Goal: Task Accomplishment & Management: Use online tool/utility

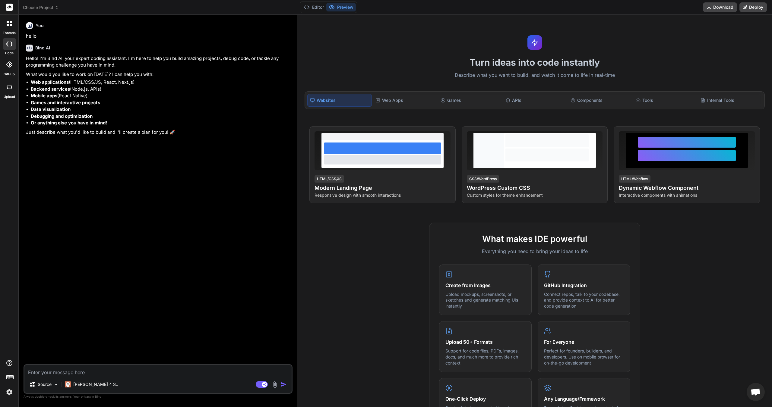
click at [106, 99] on li "Games and interactive projects" at bounding box center [161, 102] width 261 height 7
click at [98, 85] on li "Web applications (HTML/CSS/JS, React, Next.js)" at bounding box center [161, 82] width 261 height 7
click at [71, 81] on li "Web applications (HTML/CSS/JS, React, Next.js)" at bounding box center [161, 82] width 261 height 7
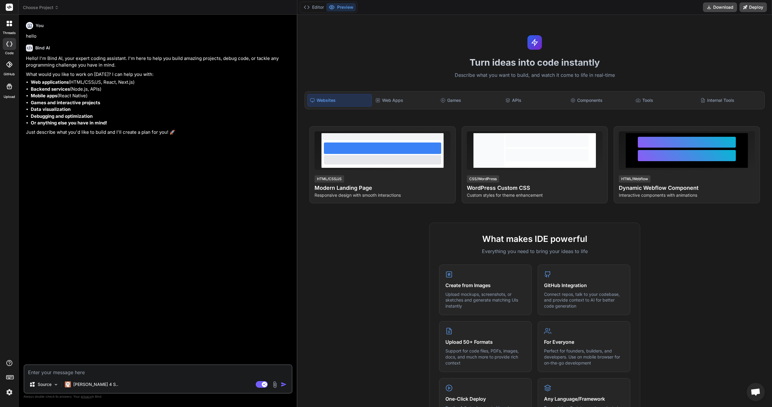
click at [113, 374] on textarea at bounding box center [157, 370] width 267 height 11
click at [91, 382] on p "[PERSON_NAME] 4 S.." at bounding box center [95, 385] width 45 height 6
click at [89, 385] on p "[PERSON_NAME] 4 S.." at bounding box center [95, 385] width 45 height 6
click at [73, 382] on div "[PERSON_NAME] 4 S.." at bounding box center [91, 385] width 53 height 6
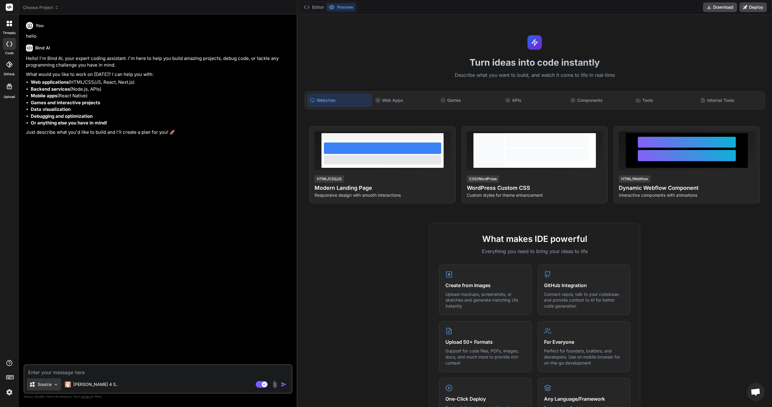
click at [49, 380] on div "Source" at bounding box center [44, 385] width 34 height 12
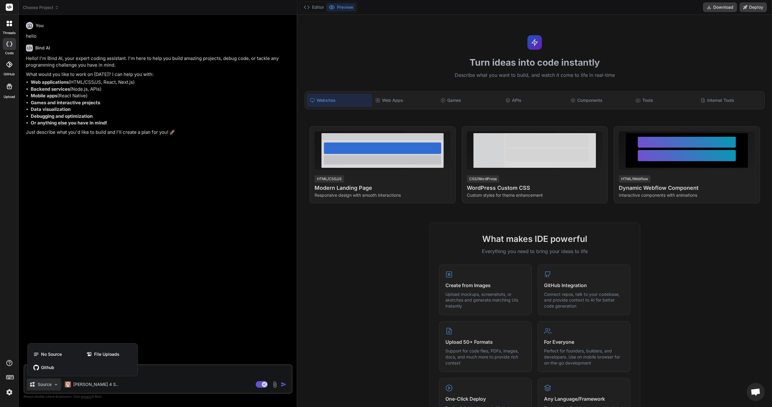
click at [64, 338] on div at bounding box center [386, 203] width 772 height 407
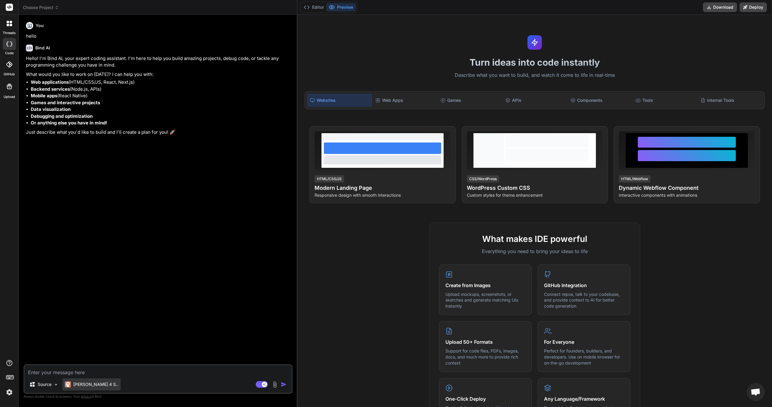
click at [81, 380] on div "[PERSON_NAME] 4 S.." at bounding box center [91, 385] width 58 height 12
drag, startPoint x: 81, startPoint y: 379, endPoint x: 82, endPoint y: 384, distance: 5.1
click at [82, 384] on p "[PERSON_NAME] 4 S.." at bounding box center [95, 385] width 45 height 6
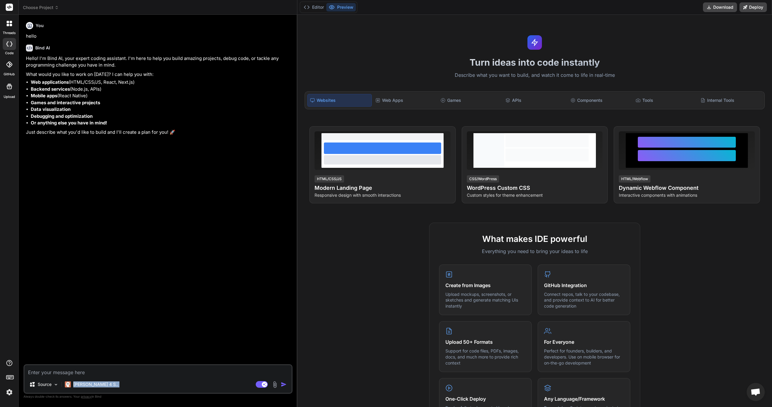
click at [120, 383] on div "Source Claude 4 S.." at bounding box center [157, 386] width 267 height 14
click at [264, 388] on div "Source Claude 4 S.." at bounding box center [157, 386] width 267 height 14
click at [263, 386] on rect at bounding box center [264, 384] width 5 height 5
click at [260, 383] on rect at bounding box center [258, 384] width 5 height 5
type textarea "x"
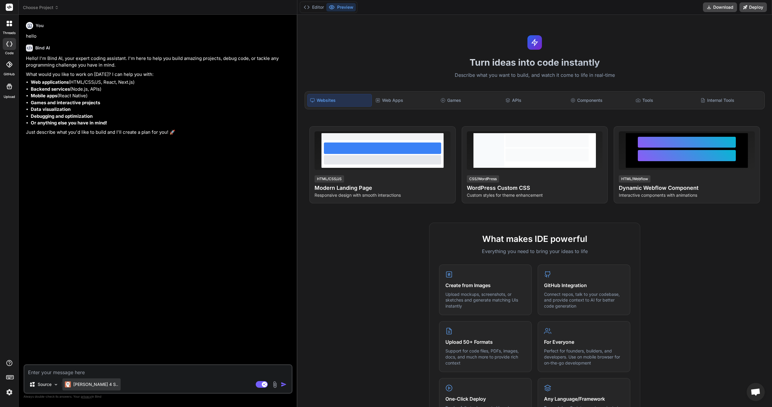
click at [82, 385] on p "[PERSON_NAME] 4 S.." at bounding box center [95, 385] width 45 height 6
click at [71, 384] on div "[PERSON_NAME] 4 S.." at bounding box center [91, 385] width 53 height 6
click at [71, 383] on img at bounding box center [68, 385] width 6 height 6
click at [103, 372] on textarea at bounding box center [157, 370] width 267 height 11
type textarea "C"
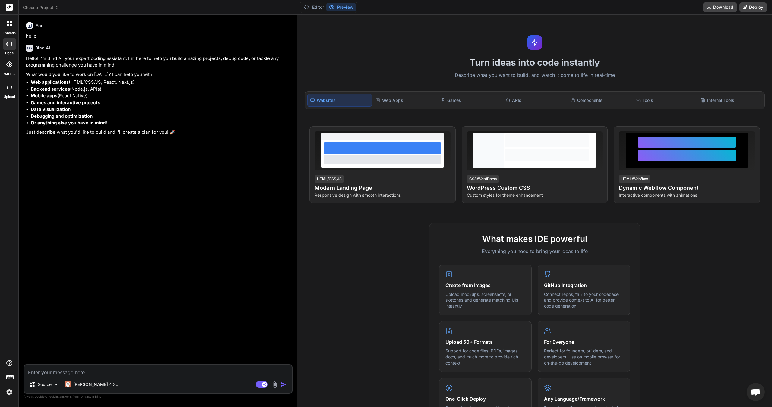
type textarea "x"
type textarea "Ca"
type textarea "x"
type textarea "Can"
type textarea "x"
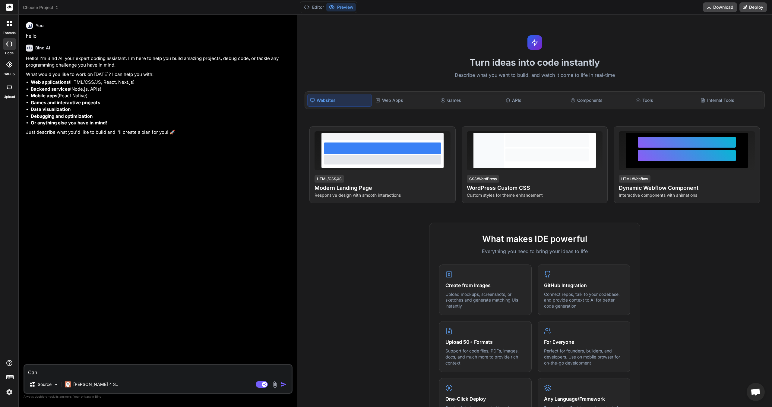
type textarea "Can"
type textarea "x"
type textarea "Can y"
type textarea "x"
type textarea "Can yo"
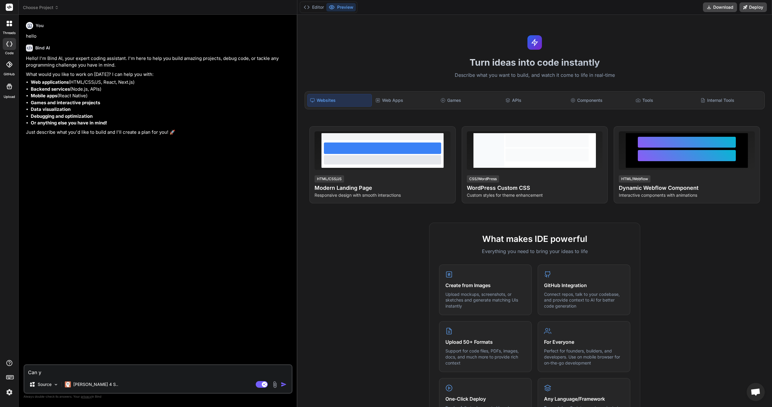
type textarea "x"
type textarea "Can you"
type textarea "x"
type textarea "Can you"
type textarea "x"
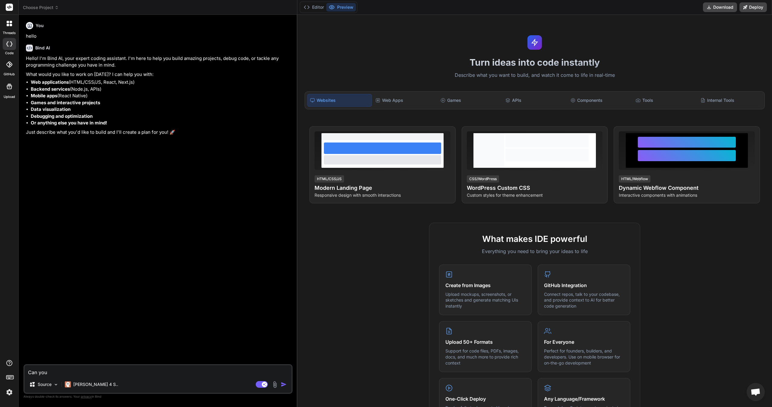
type textarea "Can you c"
type textarea "x"
type textarea "Can you cr"
type textarea "x"
type textarea "Can you cre"
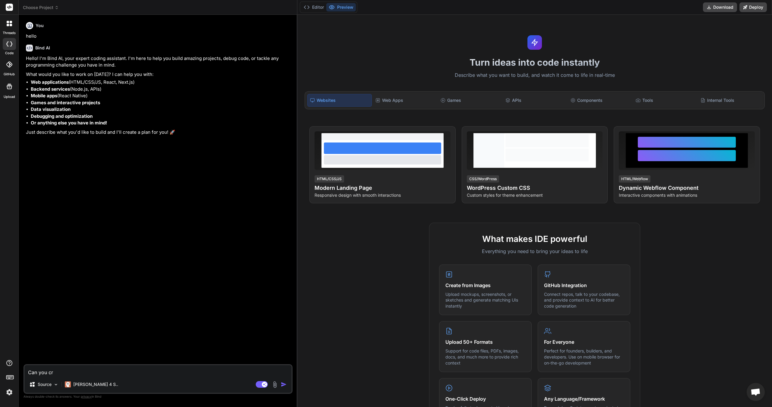
type textarea "x"
type textarea "Can you crea"
type textarea "x"
type textarea "Can you creat"
type textarea "x"
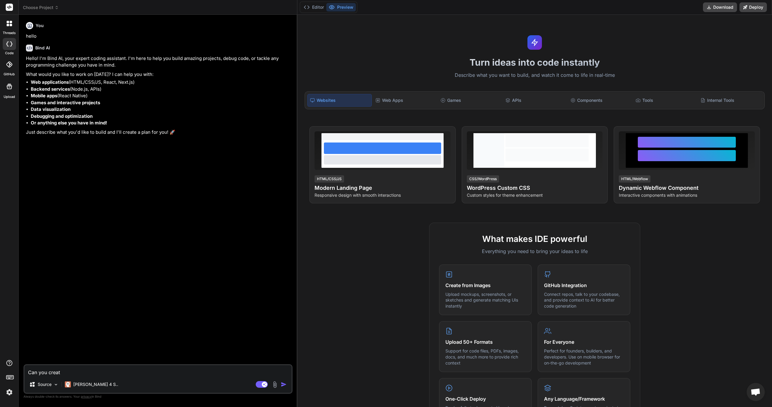
type textarea "Can you create"
type textarea "x"
type textarea "Can you create"
type textarea "x"
type textarea "Can you create a"
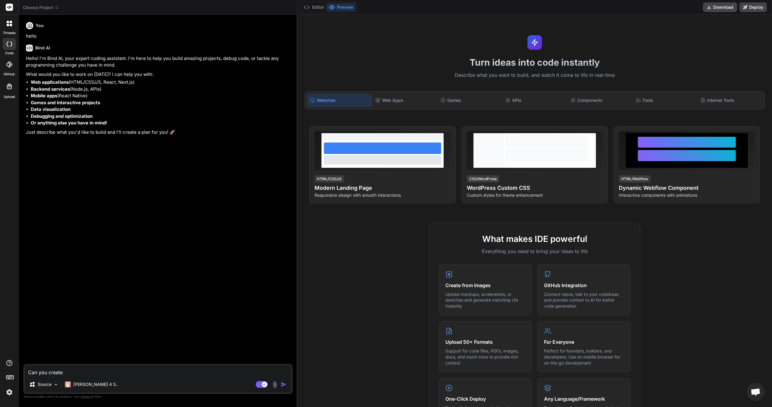
type textarea "x"
type textarea "Can you create a"
type textarea "x"
type textarea "Can you create a w"
type textarea "x"
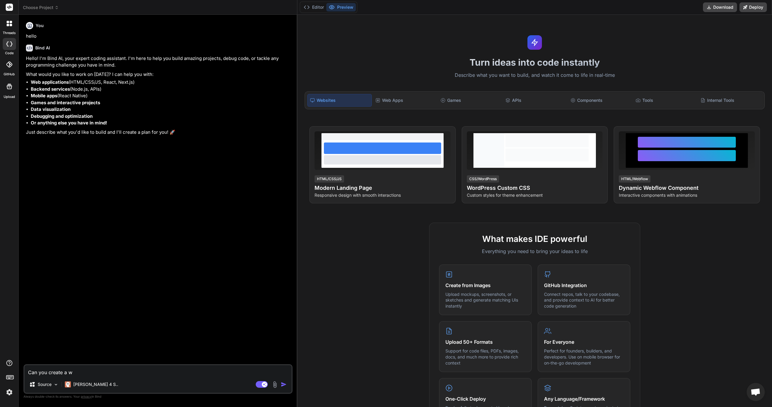
type textarea "Can you create a we"
type textarea "x"
type textarea "Can you create a web"
type textarea "x"
type textarea "Can you create a webs"
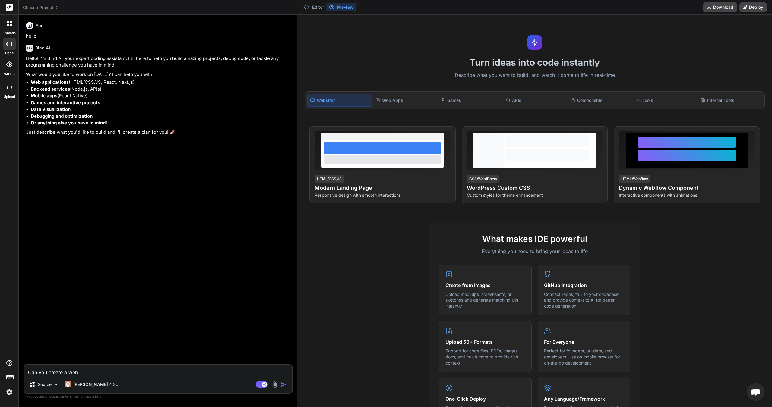
type textarea "x"
type textarea "Can you create a websi"
type textarea "x"
type textarea "Can you create a websit"
type textarea "x"
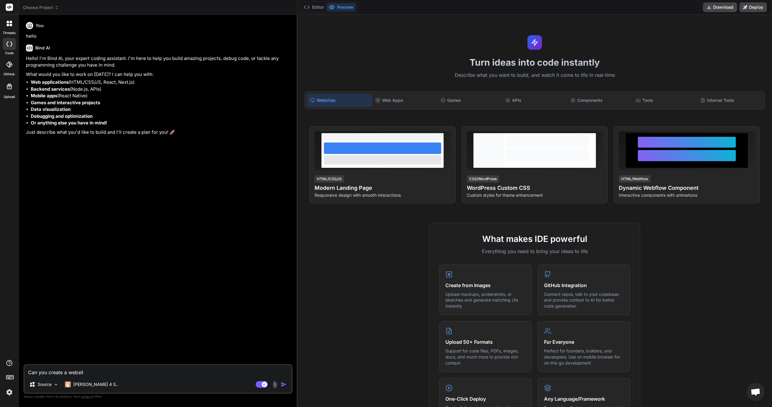
type textarea "Can you create a website"
type textarea "x"
type textarea "Can you create a website"
type textarea "x"
type textarea "Can you create a website f"
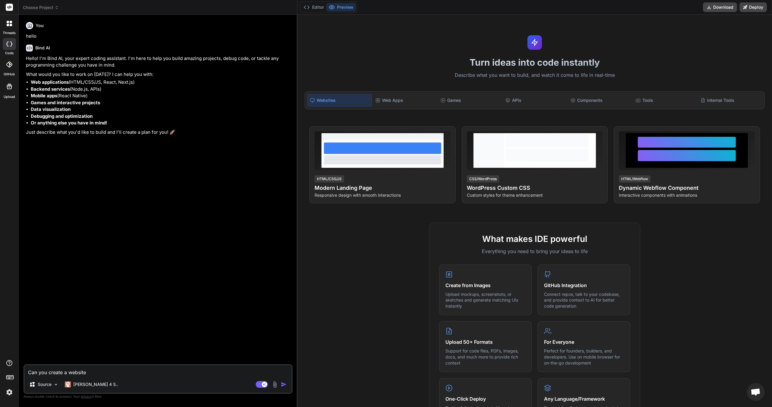
type textarea "x"
type textarea "Can you create a website fo"
type textarea "x"
type textarea "Can you create a website for"
type textarea "x"
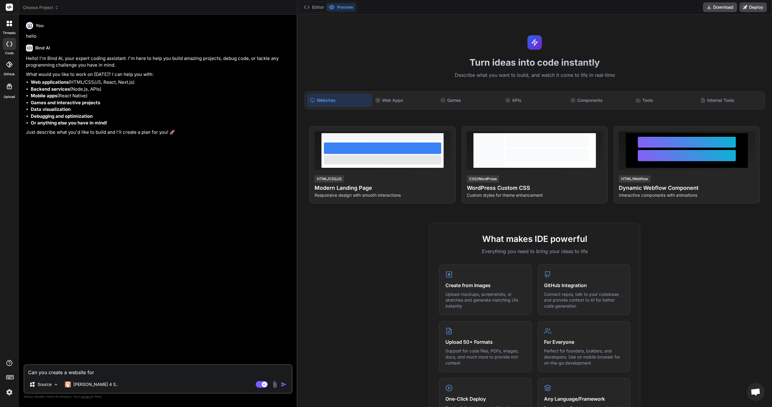
type textarea "Can you create a website for"
type textarea "x"
type textarea "Can you create a website for V"
type textarea "x"
type textarea "Can you create a website for Va"
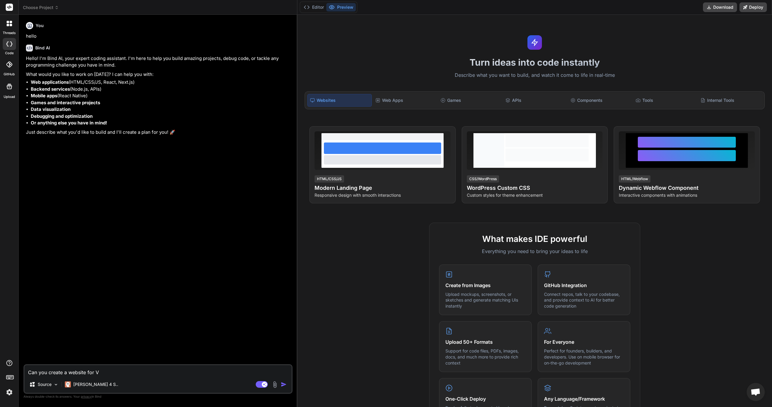
type textarea "x"
type textarea "Can you create a website for Val"
type textarea "x"
type textarea "Can you create a website for Valo"
type textarea "x"
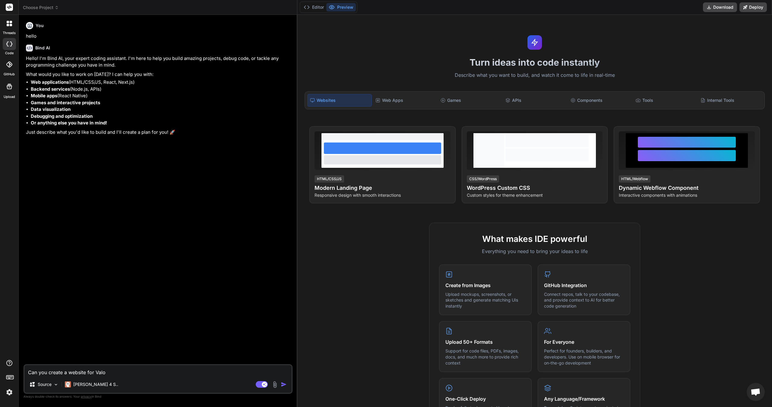
type textarea "Can you create a website for Valor"
type textarea "x"
type textarea "Can you create a website for Valora"
type textarea "x"
type textarea "Can you create a website for Valoran"
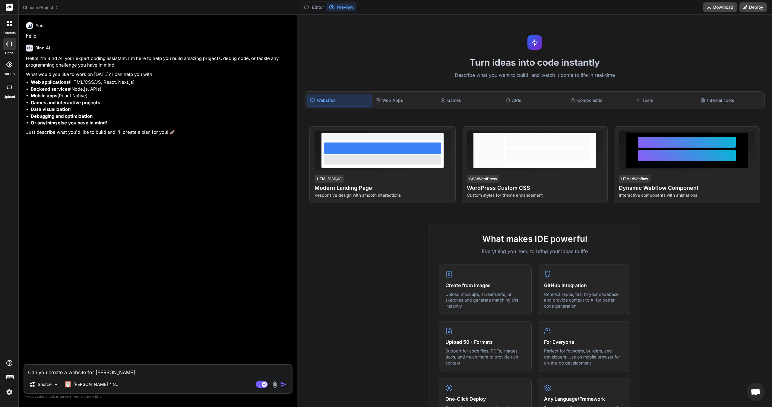
type textarea "x"
type textarea "Can you create a website for Valorant"
type textarea "x"
type textarea "Can you create a website for Valorant"
type textarea "x"
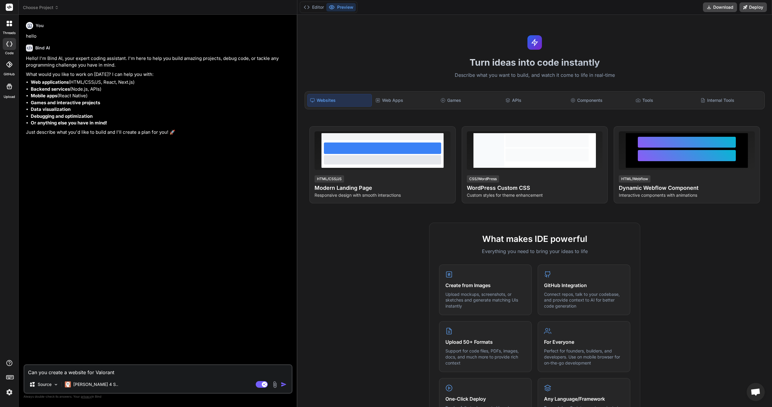
type textarea "Can you create a website for Valorant p"
type textarea "x"
type textarea "Can you create a website for Valorant pl"
type textarea "x"
type textarea "Can you create a website for Valorant pla"
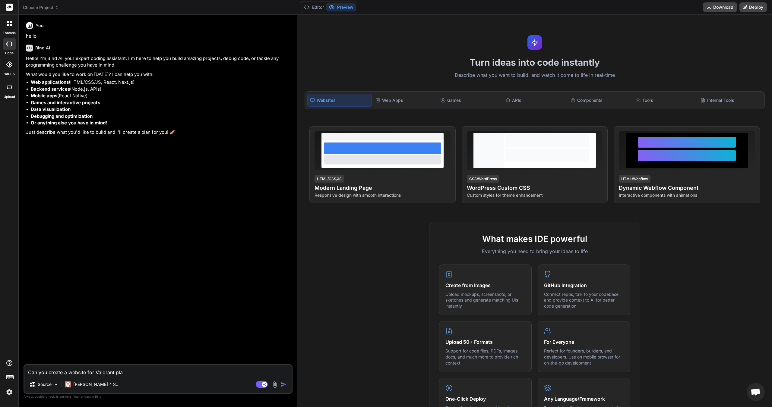
type textarea "x"
type textarea "Can you create a website for Valorant play"
type textarea "x"
type textarea "Can you create a website for Valorant playe"
type textarea "x"
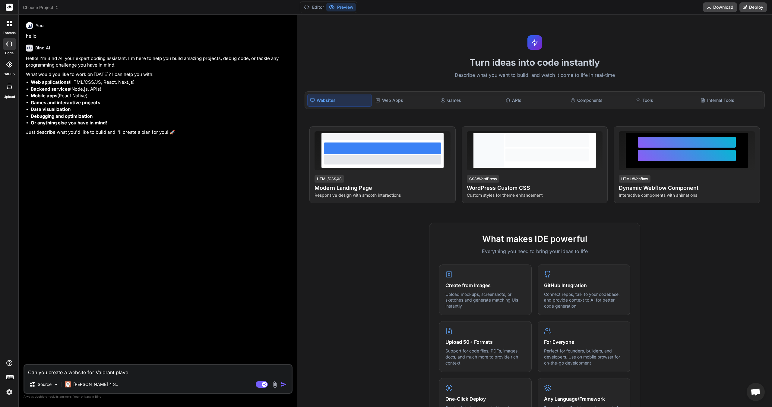
type textarea "Can you create a website for Valorant player"
type textarea "x"
type textarea "Can you create a website for Valorant player"
type textarea "x"
type textarea "Can you create a website for Valorant player t"
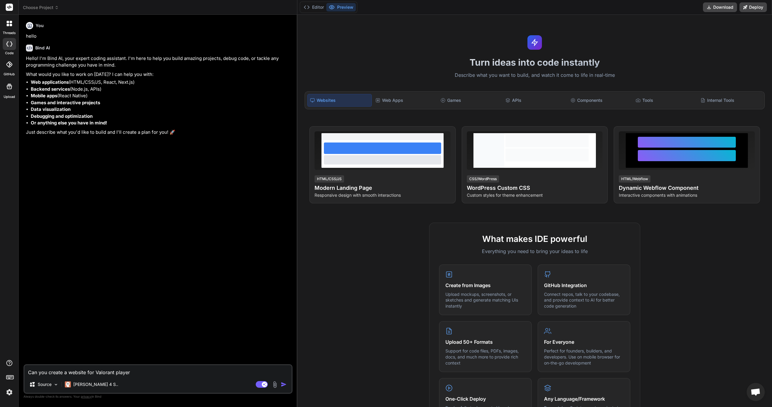
type textarea "x"
type textarea "Can you create a website for Valorant player to"
type textarea "x"
type textarea "Can you create a website for Valorant player to"
type textarea "x"
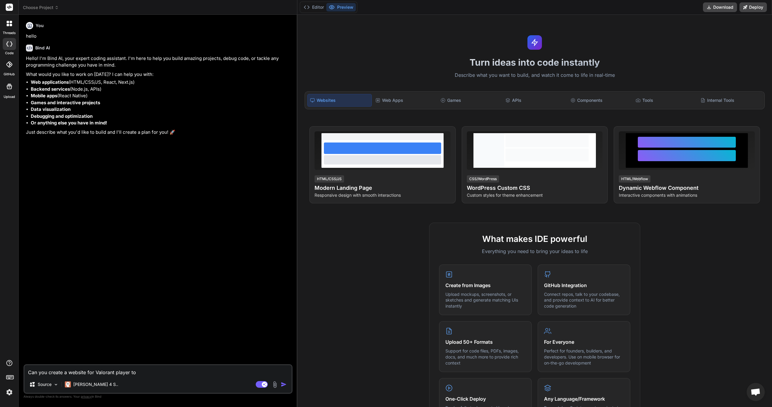
type textarea "Can you create a website for Valorant player to l"
type textarea "x"
type textarea "Can you create a website for Valorant player to le"
type textarea "x"
type textarea "Can you create a website for Valorant player to lea"
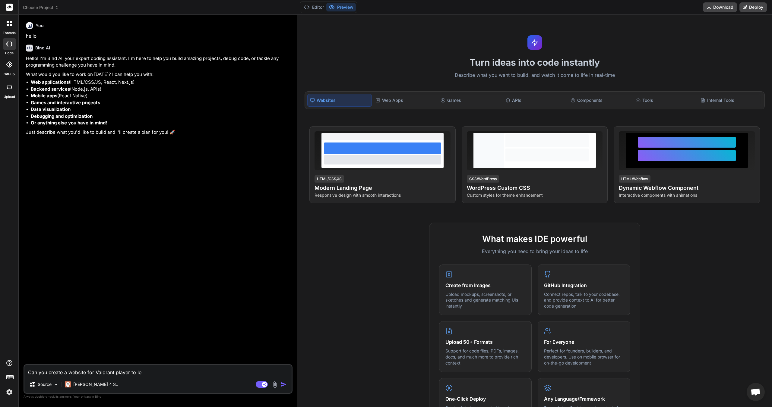
type textarea "x"
type textarea "Can you create a website for Valorant player to lear"
type textarea "x"
type textarea "Can you create a website for Valorant player to learn"
type textarea "x"
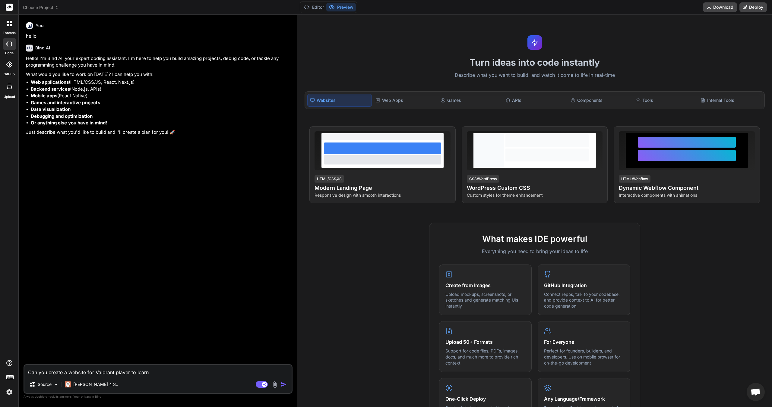
type textarea "Can you create a website for Valorant player to learn"
type textarea "x"
type textarea "Can you create a website for Valorant player to learn a"
type textarea "x"
type textarea "Can you create a website for Valorant player to learn a"
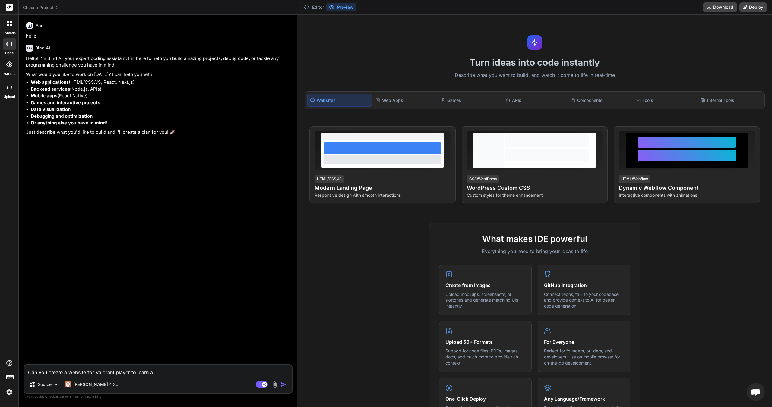
type textarea "x"
type textarea "Can you create a website for Valorant player to learn a V"
type textarea "x"
type textarea "Can you create a website for Valorant player to learn a Va"
type textarea "x"
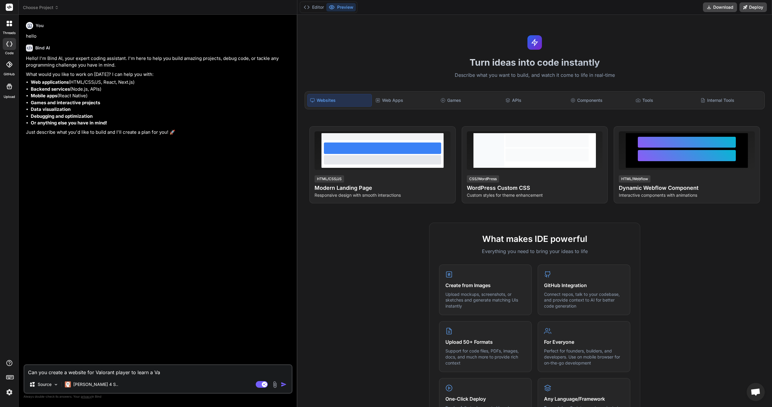
type textarea "Can you create a website for Valorant player to learn a Val"
type textarea "x"
type textarea "Can you create a website for Valorant player to learn a Valo"
type textarea "x"
type textarea "Can you create a website for Valorant player to learn a Valor"
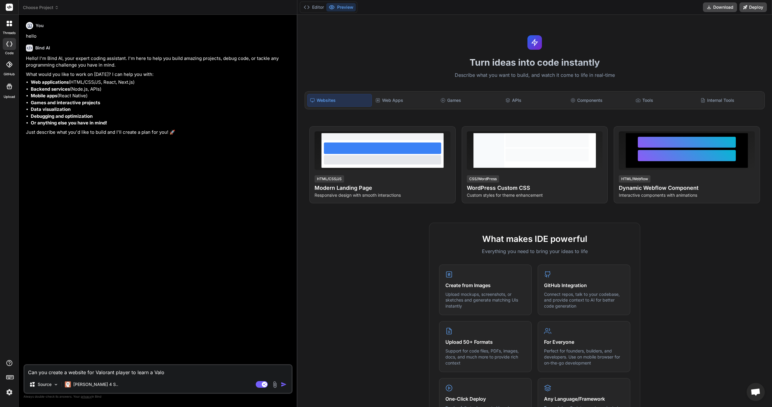
type textarea "x"
type textarea "Can you create a website for Valorant player to learn a Valora"
type textarea "x"
type textarea "Can you create a website for Valorant player to learn a Valoran"
type textarea "x"
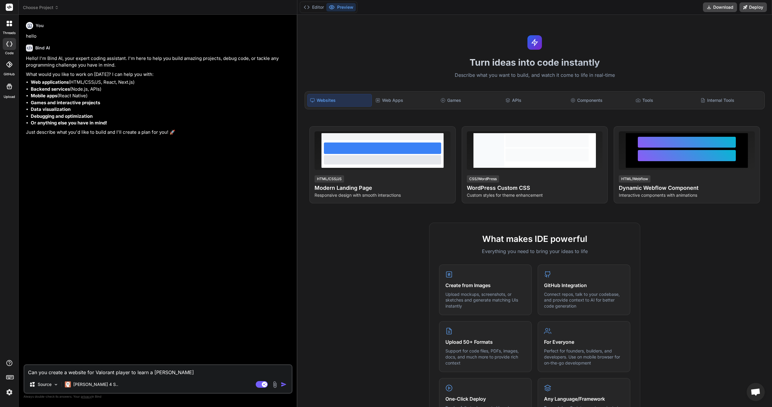
type textarea "Can you create a website for Valorant player to learn a Valorant"
type textarea "x"
type textarea "Can you create a website for Valorant player to learn a Valorant"
type textarea "x"
type textarea "Can you create a website for Valorant player to learn a Valorant m"
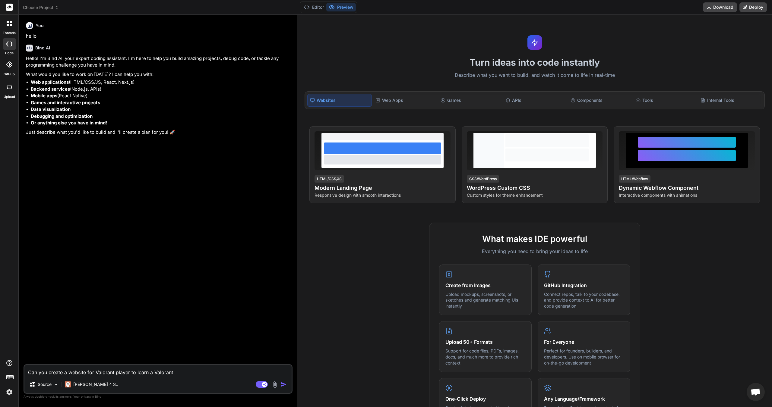
type textarea "x"
type textarea "Can you create a website for Valorant player to learn a Valorant ma"
type textarea "x"
type textarea "Can you create a website for Valorant player to learn a Valorant map"
type textarea "x"
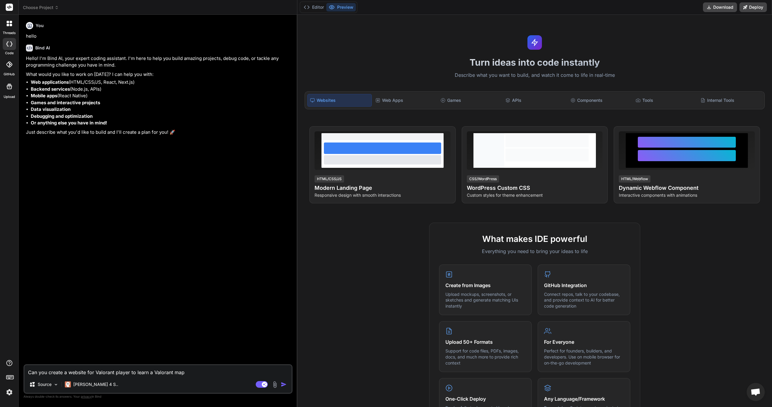
type textarea "Can you create a website for Valorant player to learn a Valorant map"
type textarea "x"
type textarea "Can you create a website for Valorant player to learn a Valorant map t"
type textarea "x"
type textarea "Can you create a website for Valorant player to learn a Valorant map ta"
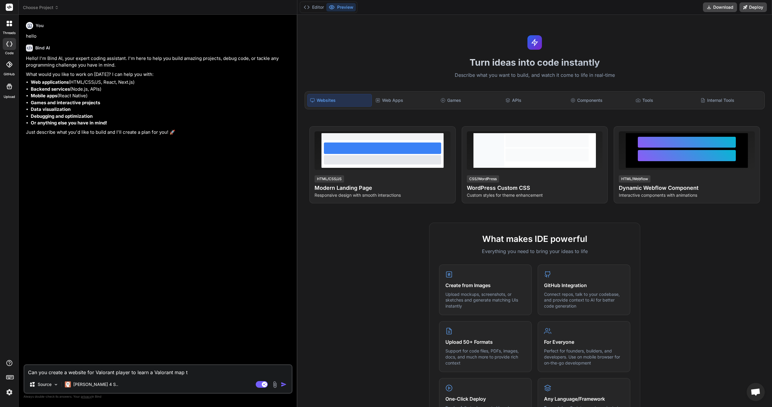
type textarea "x"
type textarea "Can you create a website for Valorant player to learn a Valorant map tah"
type textarea "x"
type textarea "Can you create a website for Valorant player to learn a Valorant map taht"
type textarea "x"
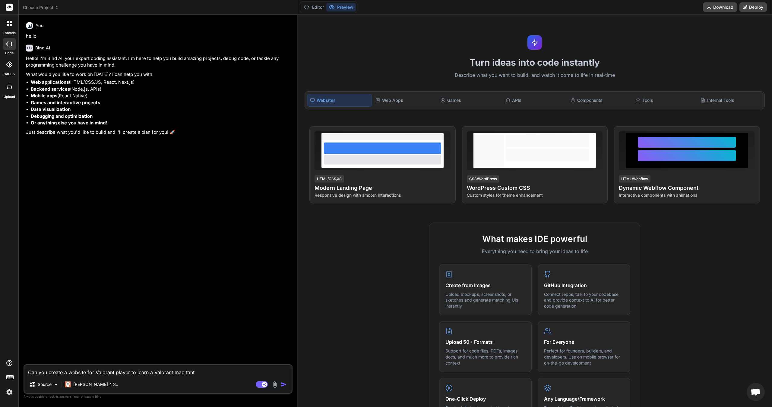
type textarea "Can you create a website for Valorant player to learn a Valorant map taht"
type textarea "x"
type textarea "Can you create a website for Valorant player to learn a Valorant map taht"
type textarea "x"
type textarea "Can you create a website for Valorant player to learn a Valorant map tah"
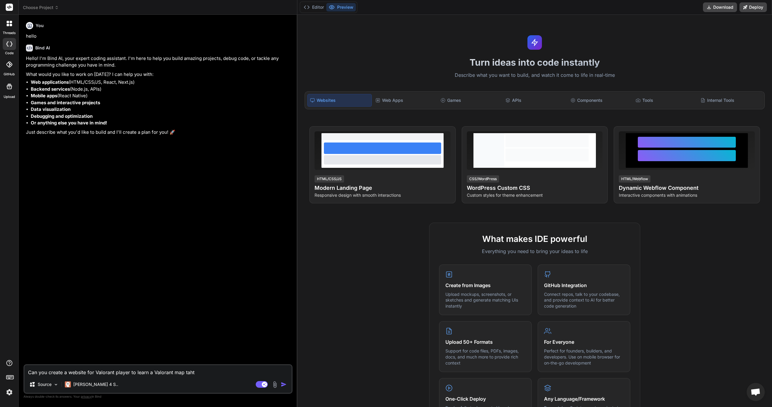
type textarea "x"
type textarea "Can you create a website for Valorant player to learn a Valorant map ta"
type textarea "x"
type textarea "Can you create a website for Valorant player to learn a Valorant map t"
type textarea "x"
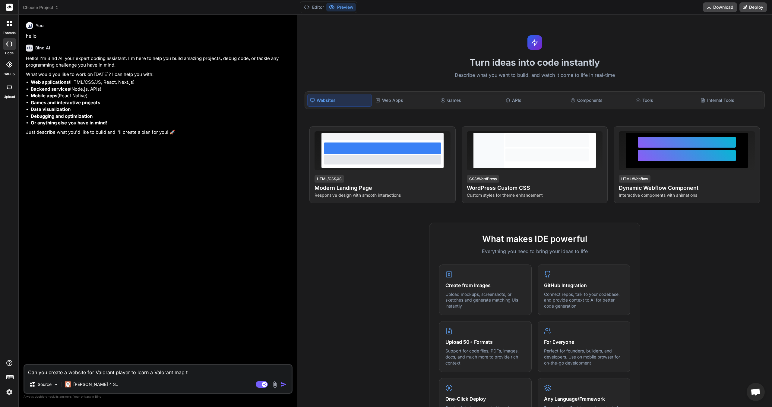
type textarea "Can you create a website for Valorant player to learn a Valorant map th"
type textarea "x"
type textarea "Can you create a website for Valorant player to learn a Valorant map tha"
type textarea "x"
type textarea "Can you create a website for Valorant player to learn a Valorant map that"
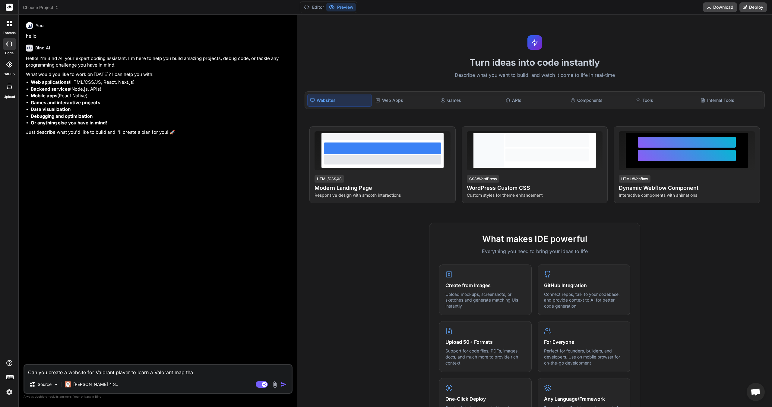
type textarea "x"
type textarea "Can you create a website for Valorant player to learn a Valorant map that"
type textarea "x"
type textarea "Can you create a website for Valorant player to learn a Valorant map that a"
type textarea "x"
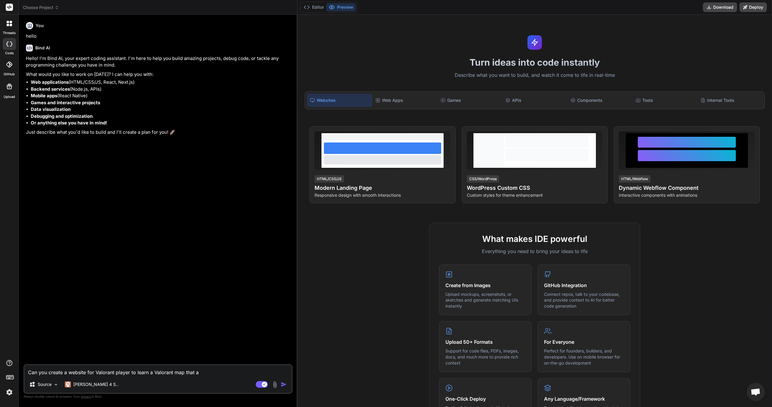
type textarea "Can you create a website for Valorant player to learn a Valorant map that al"
type textarea "x"
type textarea "Can you create a website for Valorant player to learn a Valorant map that all"
type textarea "x"
type textarea "Can you create a website for Valorant player to learn a Valorant map that allo"
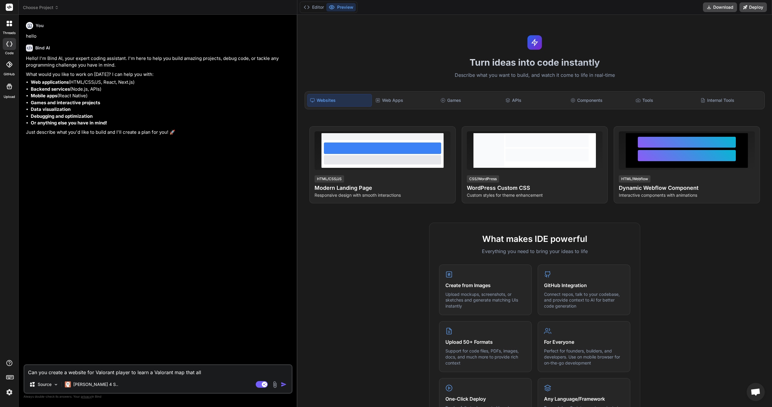
type textarea "x"
type textarea "Can you create a website for Valorant player to learn a Valorant map that allow"
type textarea "x"
type textarea "Can you create a website for Valorant player to learn a Valorant map that allows"
type textarea "x"
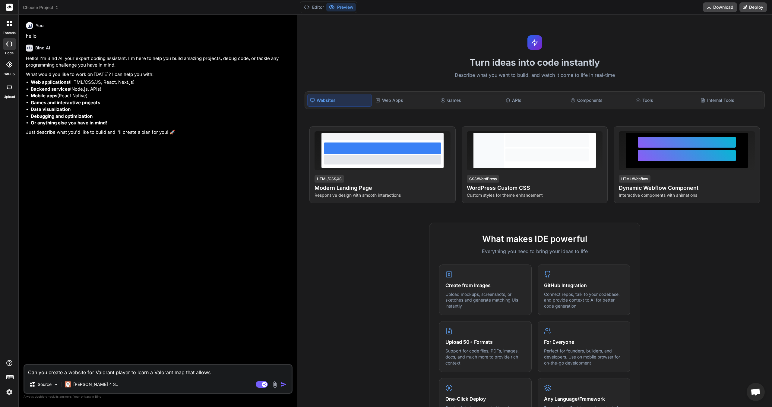
type textarea "Can you create a website for Valorant player to learn a Valorant map that allows"
type textarea "x"
type textarea "Can you create a website for Valorant player to learn a Valorant map that allow…"
type textarea "x"
type textarea "Can you create a website for Valorant player to learn a Valorant map that allow…"
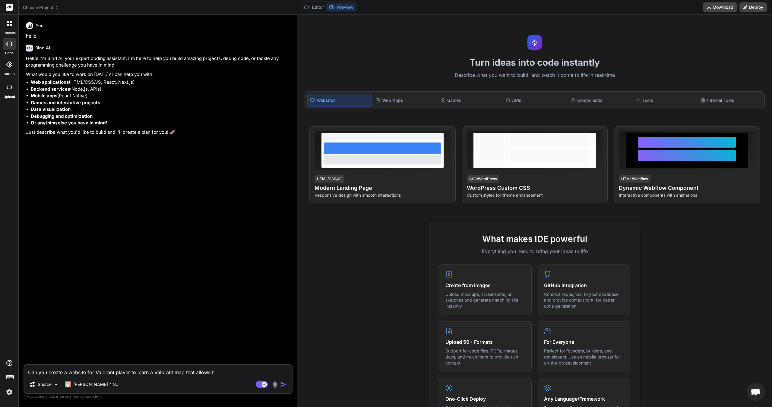
type textarea "x"
type textarea "Can you create a website for Valorant player to learn a Valorant map that allow…"
type textarea "x"
type textarea "Can you create a website for Valorant player to learn a Valorant map that allow…"
type textarea "x"
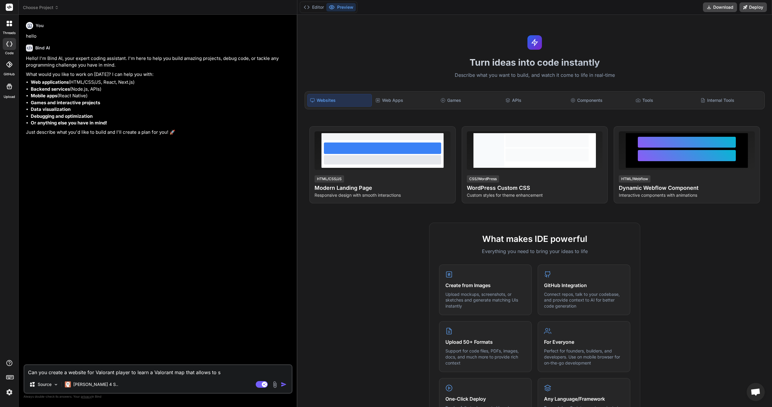
type textarea "Can you create a website for Valorant player to learn a Valorant map that allow…"
type textarea "x"
type textarea "Can you create a website for Valorant player to learn a Valorant map that allow…"
type textarea "x"
type textarea "Can you create a website for Valorant player to learn a Valorant map that allow…"
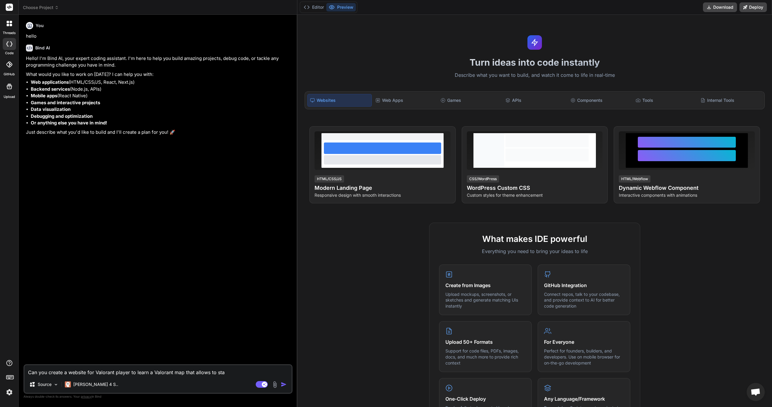
type textarea "x"
type textarea "Can you create a website for Valorant player to learn a Valorant map that allow…"
type textarea "x"
type textarea "Can you create a website for Valorant player to learn a Valorant map that allow…"
type textarea "x"
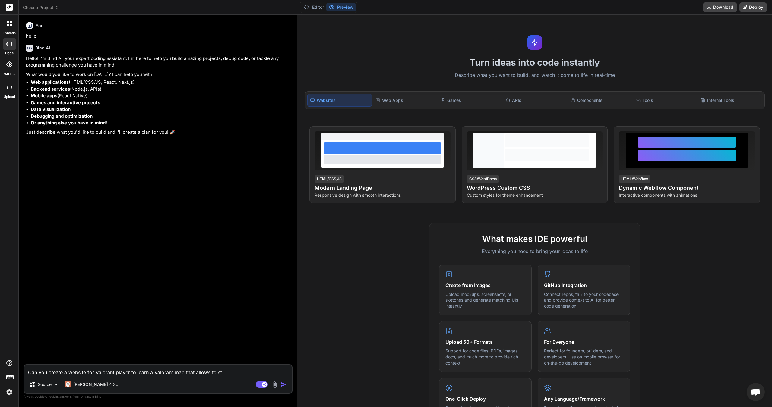
type textarea "Can you create a website for Valorant player to learn a Valorant map that allow…"
type textarea "x"
type textarea "Can you create a website for Valorant player to learn a Valorant map that allow…"
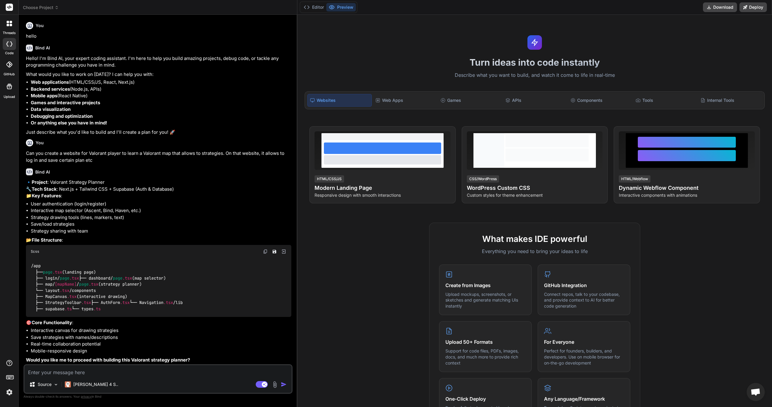
scroll to position [51, 0]
click at [149, 373] on textarea at bounding box center [157, 370] width 267 height 11
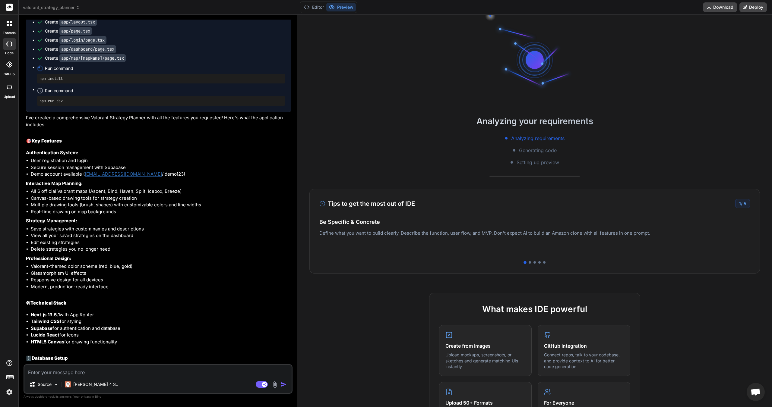
scroll to position [321, 0]
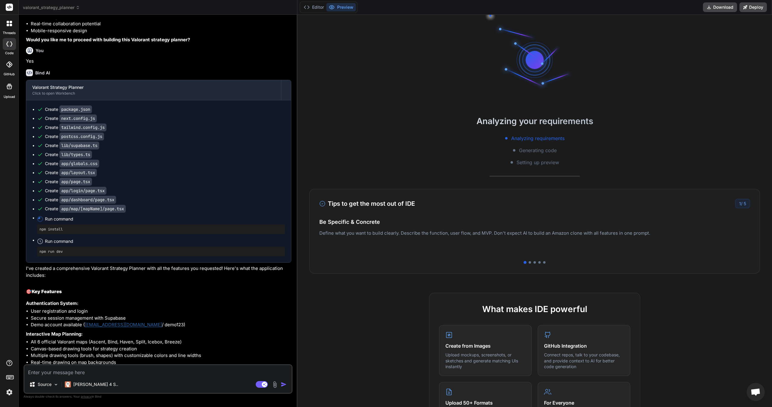
click at [74, 232] on pre "npm install" at bounding box center [160, 229] width 243 height 5
click at [67, 223] on div "Run command" at bounding box center [165, 219] width 240 height 8
drag, startPoint x: 71, startPoint y: 270, endPoint x: 47, endPoint y: 271, distance: 24.2
click at [47, 222] on span "Run command" at bounding box center [165, 219] width 240 height 6
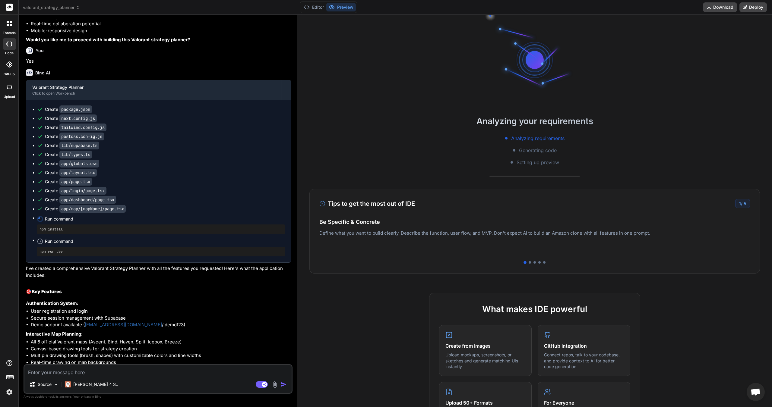
click at [40, 222] on icon at bounding box center [40, 219] width 6 height 6
click at [40, 219] on icon at bounding box center [39, 218] width 2 height 2
click at [573, 120] on h2 "Analyzing your requirements" at bounding box center [534, 121] width 475 height 13
drag, startPoint x: 574, startPoint y: 120, endPoint x: 586, endPoint y: 124, distance: 12.4
click at [575, 120] on h2 "Analyzing your requirements" at bounding box center [534, 121] width 475 height 13
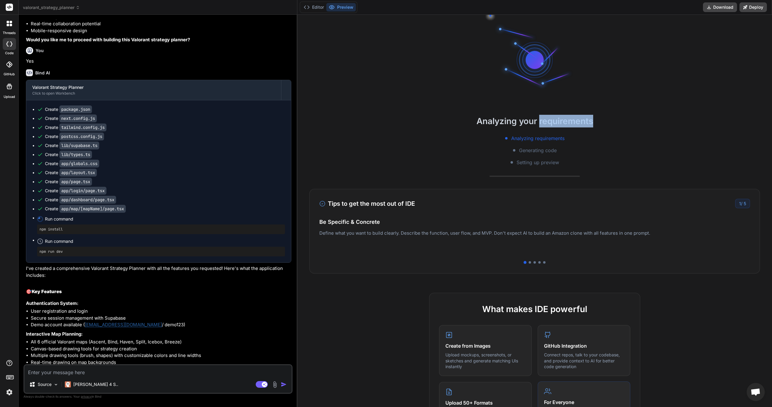
scroll to position [210, 0]
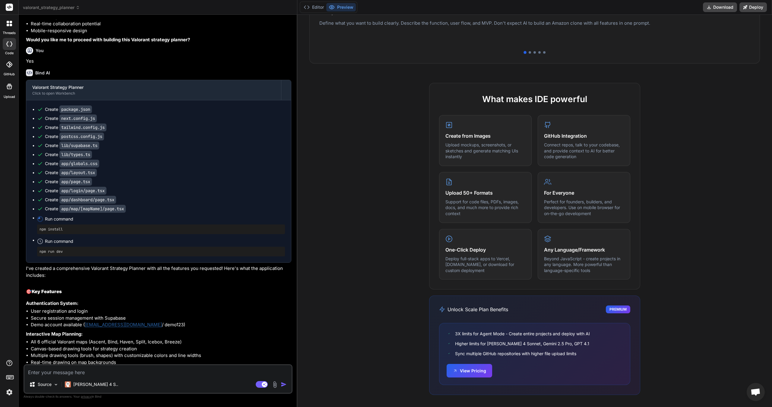
drag, startPoint x: 490, startPoint y: 334, endPoint x: 495, endPoint y: 333, distance: 5.2
click at [491, 334] on span "3X limits for Agent Mode - Create entire projects and deploy with AI" at bounding box center [522, 334] width 135 height 6
click at [42, 245] on icon at bounding box center [40, 241] width 6 height 6
click at [40, 222] on circle at bounding box center [40, 219] width 5 height 5
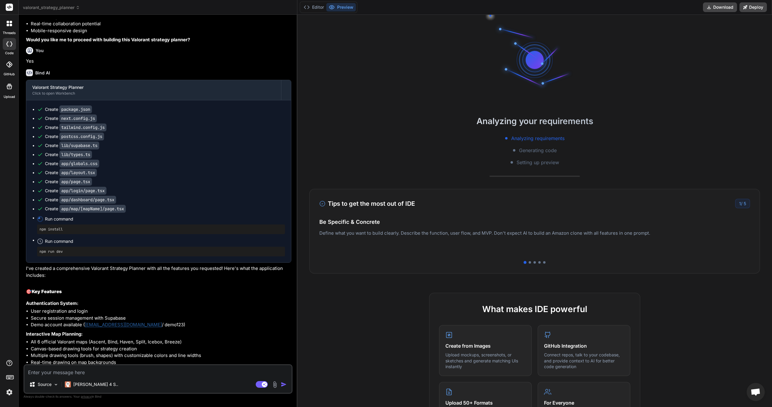
click at [741, 207] on div "1 / 5" at bounding box center [742, 203] width 15 height 9
click at [526, 264] on div "Tips to get the most out of IDE 1 / 5 Be Specific & Concrete Define what you wa…" at bounding box center [534, 231] width 450 height 85
click at [529, 263] on div at bounding box center [530, 262] width 2 height 2
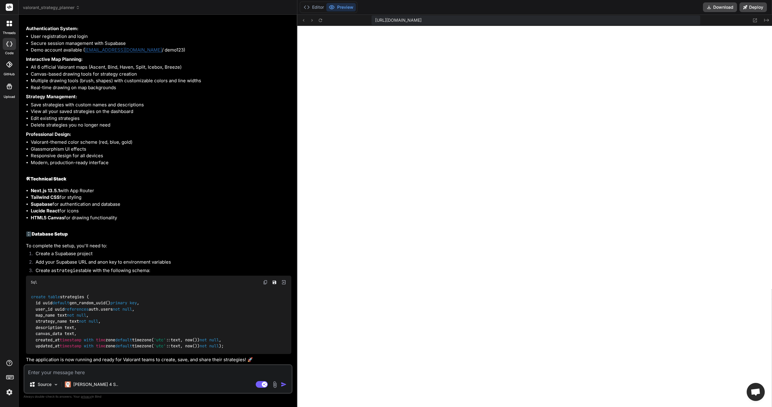
scroll to position [411, 0]
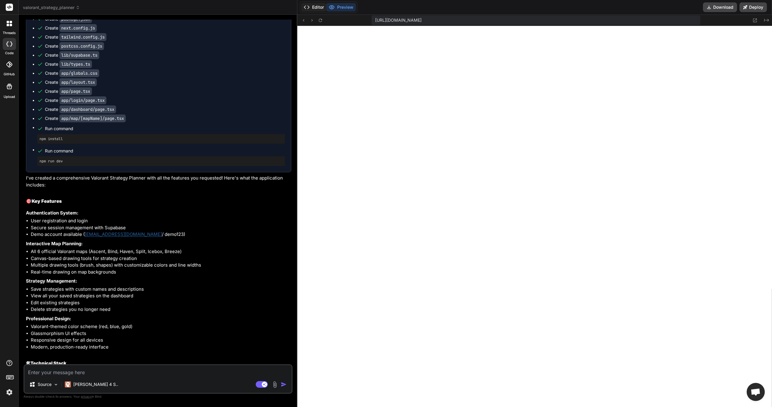
click at [318, 7] on button "Editor" at bounding box center [313, 7] width 25 height 8
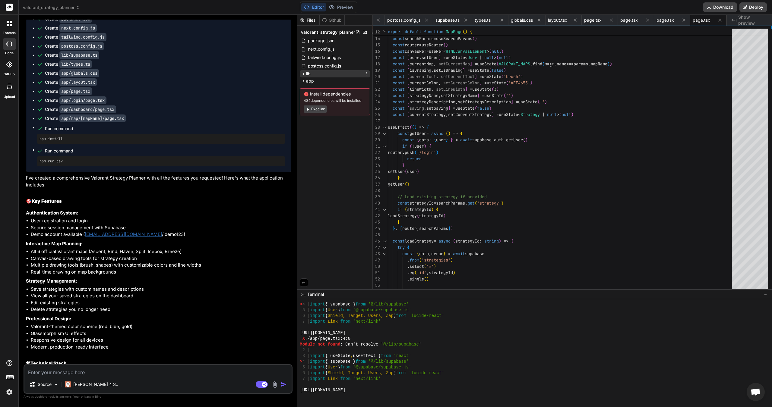
click at [322, 76] on div "lib" at bounding box center [335, 73] width 70 height 7
click at [331, 99] on div "app" at bounding box center [335, 99] width 70 height 7
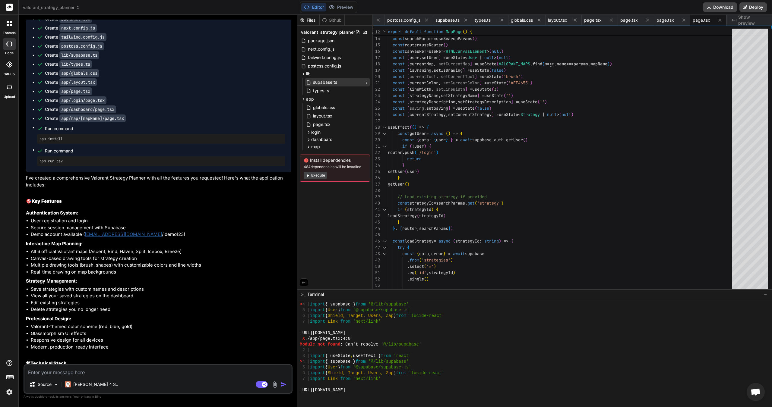
click at [330, 82] on span "supabase.ts" at bounding box center [324, 82] width 25 height 7
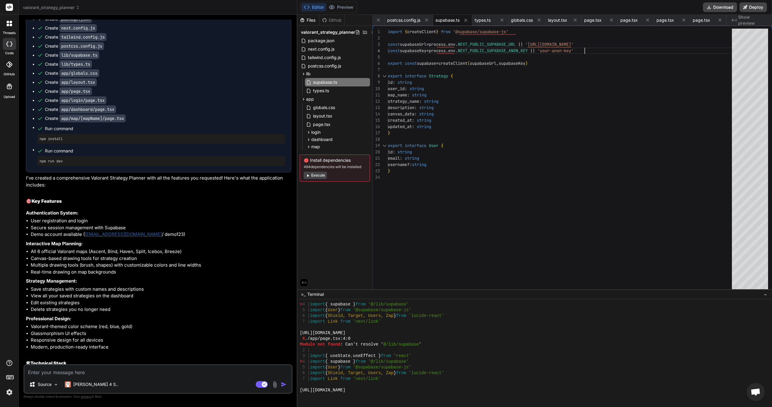
scroll to position [0, 0]
click at [589, 46] on div "strategy_name : string description : string canvas_data : string created_at : s…" at bounding box center [562, 161] width 348 height 264
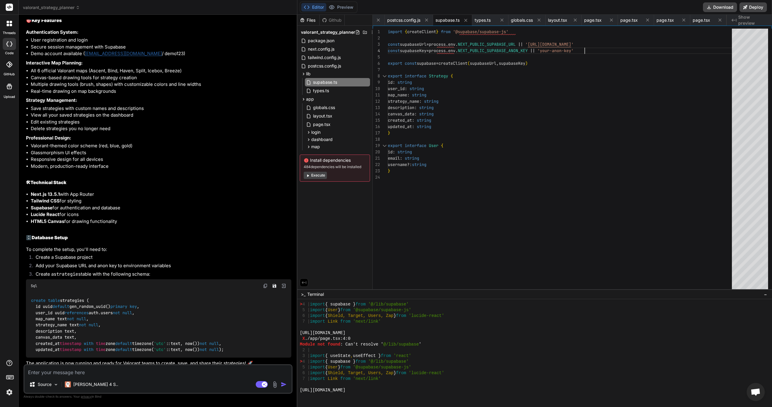
scroll to position [652, 0]
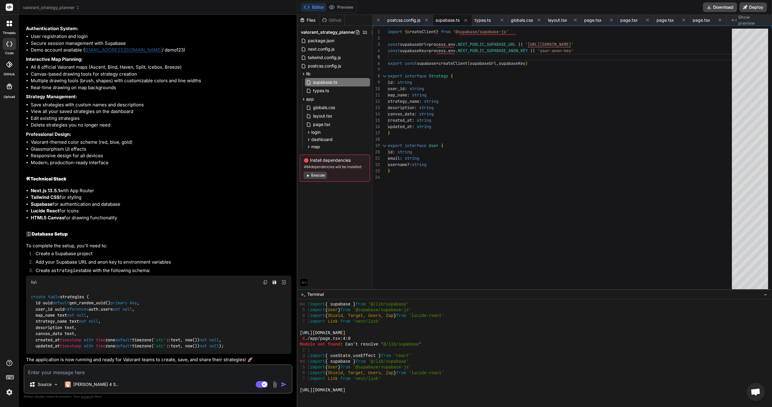
drag, startPoint x: 582, startPoint y: 51, endPoint x: 550, endPoint y: 52, distance: 31.7
click at [550, 52] on div "strategy_name : string description : string canvas_data : string created_at : s…" at bounding box center [562, 161] width 348 height 264
click at [552, 50] on div "strategy_name : string description : string canvas_data : string created_at : s…" at bounding box center [562, 161] width 348 height 264
drag, startPoint x: 538, startPoint y: 42, endPoint x: 616, endPoint y: 40, distance: 77.5
click at [616, 40] on div "strategy_name : string description : string canvas_data : string created_at : s…" at bounding box center [562, 161] width 348 height 264
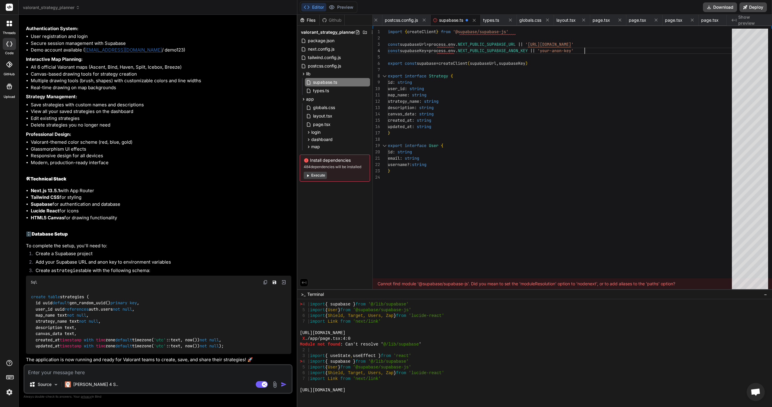
click at [638, 45] on div "strategy_name : string description : string canvas_data : string created_at : s…" at bounding box center [562, 161] width 348 height 264
click at [637, 43] on div "strategy_name : string description : string canvas_data : string created_at : s…" at bounding box center [562, 161] width 348 height 264
click at [563, 54] on div "strategy_name : string description : string canvas_data : string created_at : s…" at bounding box center [562, 161] width 348 height 264
click at [578, 50] on div "strategy_name : string description : string canvas_data : string created_at : s…" at bounding box center [562, 161] width 348 height 264
click at [583, 49] on div "strategy_name : string description : string canvas_data : string created_at : s…" at bounding box center [562, 161] width 348 height 264
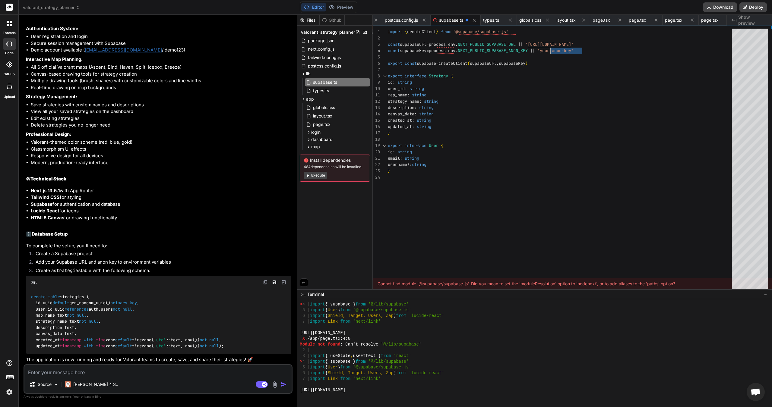
drag, startPoint x: 582, startPoint y: 50, endPoint x: 550, endPoint y: 50, distance: 32.3
click at [550, 50] on div "strategy_name : string description : string canvas_data : string created_at : s…" at bounding box center [562, 161] width 348 height 264
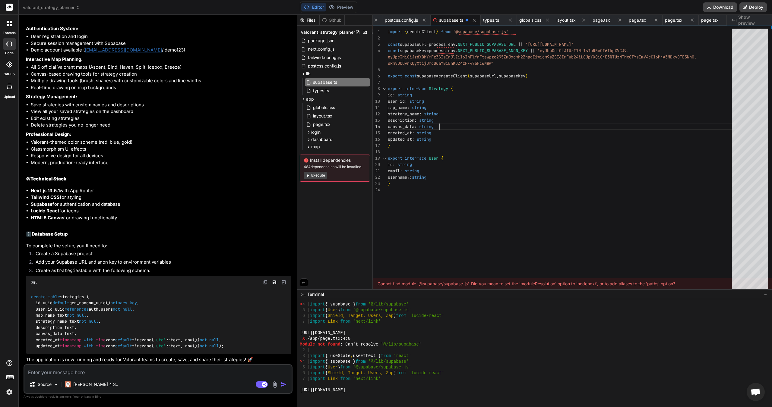
click at [589, 121] on div "strategy_name : string description : string canvas_data : string created_at : s…" at bounding box center [562, 161] width 348 height 264
click at [403, 229] on div "strategy_name : string description : string canvas_data : string created_at : s…" at bounding box center [562, 161] width 348 height 264
click at [357, 234] on div "Files Github valorant_strategy_planner package.json next.config.js tailwind.con…" at bounding box center [334, 152] width 75 height 275
click at [456, 21] on span "supabase.ts" at bounding box center [451, 20] width 24 height 6
click at [349, 3] on button "Preview" at bounding box center [341, 7] width 30 height 8
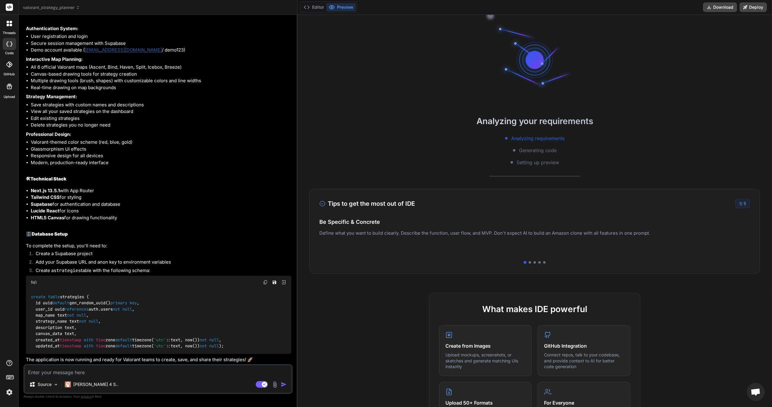
scroll to position [652, 0]
click at [63, 251] on li "Create a Supabase project" at bounding box center [161, 255] width 261 height 8
drag, startPoint x: 113, startPoint y: 255, endPoint x: 133, endPoint y: 253, distance: 20.3
click at [133, 259] on li "Add your Supabase URL and anon key to environment variables" at bounding box center [161, 263] width 261 height 8
click at [143, 252] on li "Create a Supabase project" at bounding box center [161, 255] width 261 height 8
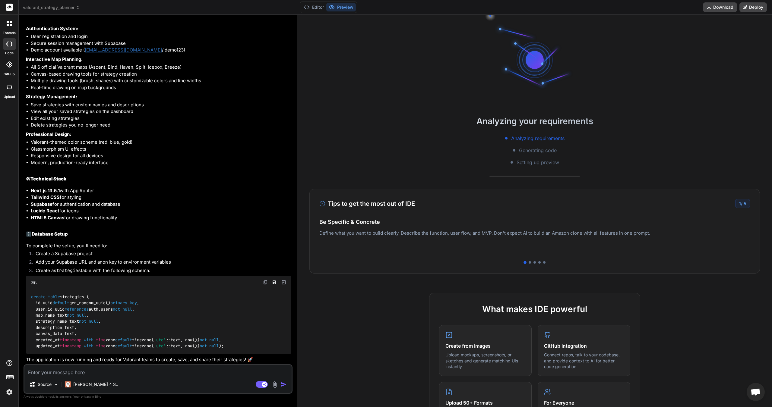
click at [187, 259] on li "Add your Supabase URL and anon key to environment variables" at bounding box center [161, 263] width 261 height 8
click at [60, 277] on div "Sql" at bounding box center [158, 282] width 265 height 13
drag, startPoint x: 29, startPoint y: 291, endPoint x: 234, endPoint y: 347, distance: 212.6
click at [234, 347] on div "create table strategies ( id uuid default gen_random_uuid() primary key , user_…" at bounding box center [158, 321] width 265 height 65
click at [262, 337] on div "create table strategies ( id uuid default gen_random_uuid() primary key , user_…" at bounding box center [158, 321] width 265 height 65
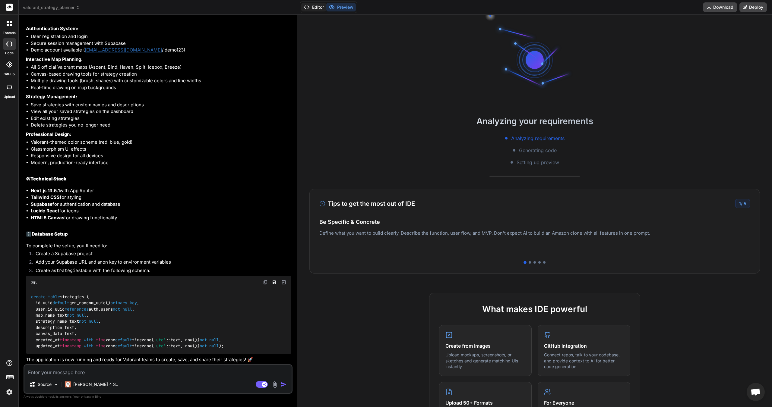
click at [319, 7] on button "Editor" at bounding box center [313, 7] width 25 height 8
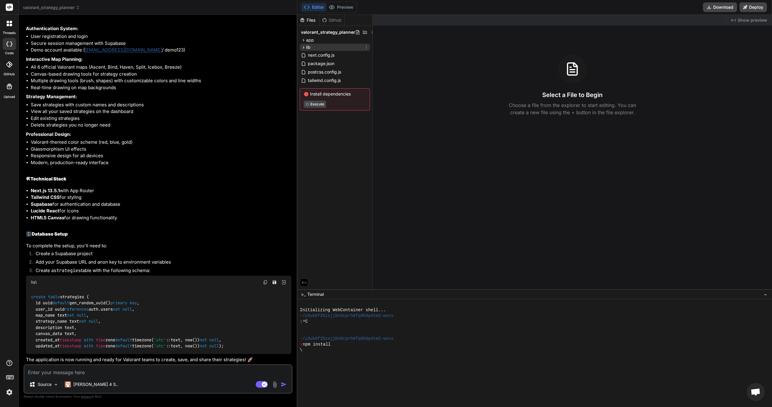
click at [327, 45] on div "lib" at bounding box center [335, 47] width 70 height 7
click at [332, 53] on span "supabase.ts" at bounding box center [324, 55] width 25 height 7
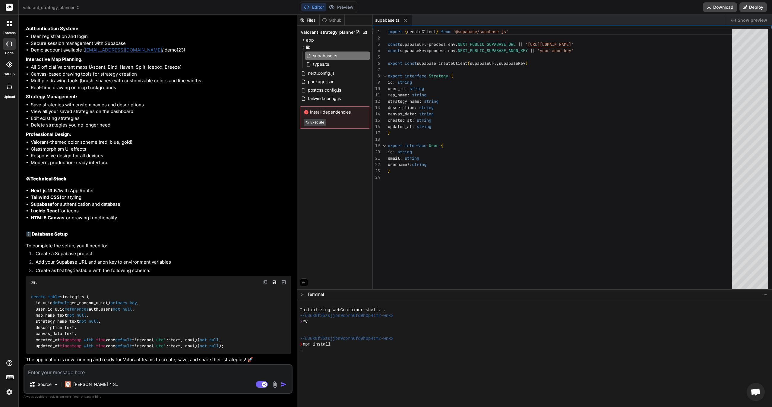
type textarea "x"
drag, startPoint x: 550, startPoint y: 51, endPoint x: 574, endPoint y: 51, distance: 23.8
click at [574, 51] on div "import { createClient } from '@supabase/supabase-js' const supabaseUrl = proces…" at bounding box center [562, 161] width 348 height 264
drag, startPoint x: 582, startPoint y: 51, endPoint x: 556, endPoint y: 50, distance: 25.6
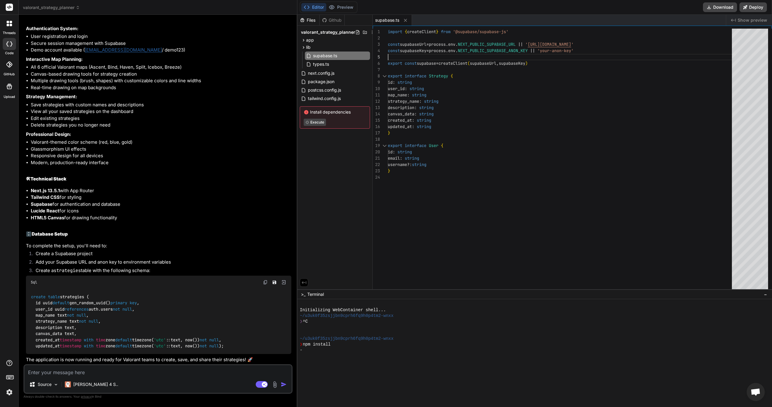
click at [556, 50] on div "import { createClient } from '@supabase/supabase-js' const supabaseUrl = proces…" at bounding box center [562, 161] width 348 height 264
click at [550, 49] on div "import { createClient } from '@supabase/supabase-js' const supabaseUrl = proces…" at bounding box center [562, 161] width 348 height 264
drag, startPoint x: 551, startPoint y: 49, endPoint x: 581, endPoint y: 49, distance: 30.5
click at [581, 49] on div "import { createClient } from '@supabase/supabase-js' const supabaseUrl = proces…" at bounding box center [562, 161] width 348 height 264
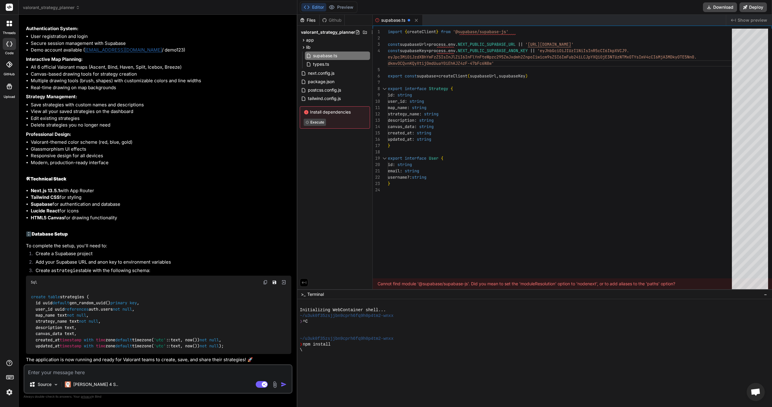
click at [426, 285] on div "Cannot find module '@supabase/supabase-js'. Did you mean to set the 'moduleReso…" at bounding box center [572, 284] width 399 height 11
click at [561, 286] on div "Cannot find module '@supabase/supabase-js'. Did you mean to set the 'moduleReso…" at bounding box center [572, 284] width 399 height 11
click at [590, 137] on div "import { createClient } from '@supabase/supabase-js' const supabaseUrl = proces…" at bounding box center [562, 161] width 348 height 264
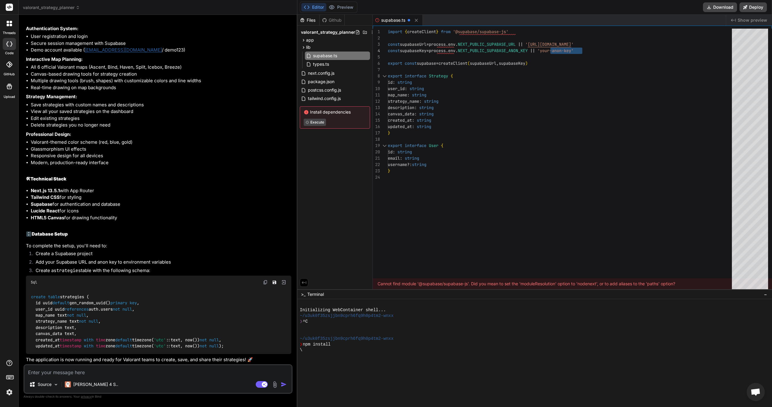
type textarea "map_name: string strategy_name: string description: string canvas_data: string …"
click at [598, 139] on div "import { createClient } from '@supabase/supabase-js' const supabaseUrl = proces…" at bounding box center [562, 161] width 348 height 264
click at [402, 285] on div "Cannot find module '@supabase/supabase-js'. Did you mean to set the 'moduleReso…" at bounding box center [572, 284] width 399 height 11
click at [478, 286] on div "Cannot find module '@supabase/supabase-js'. Did you mean to set the 'moduleReso…" at bounding box center [572, 284] width 399 height 11
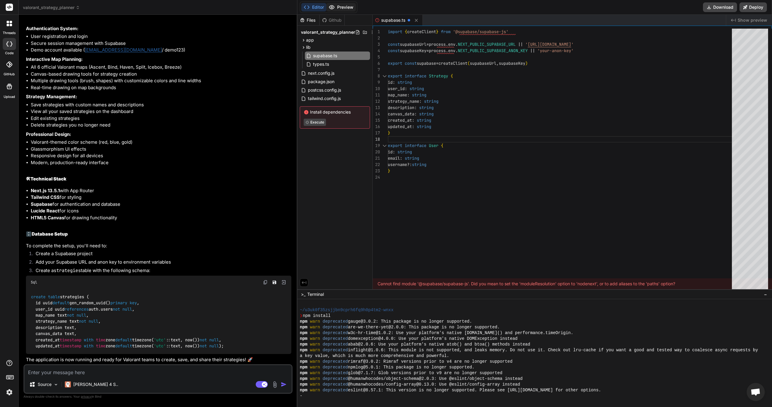
click at [338, 9] on button "Preview" at bounding box center [341, 7] width 30 height 8
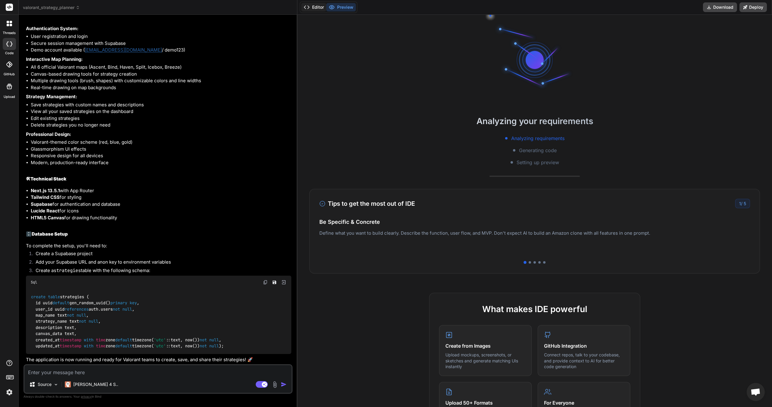
click at [308, 7] on icon at bounding box center [307, 7] width 6 height 6
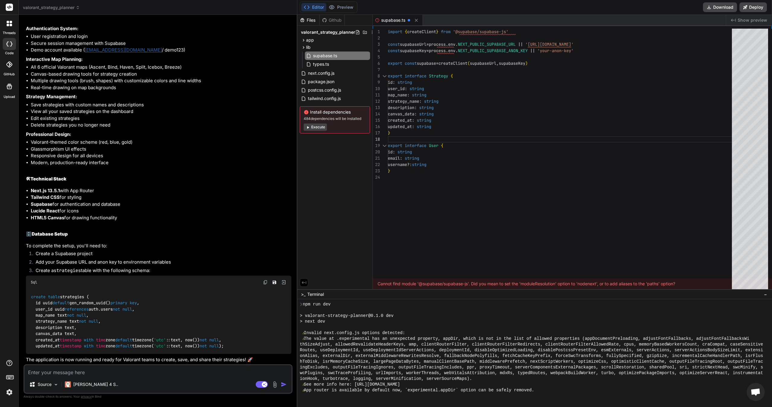
scroll to position [178, 0]
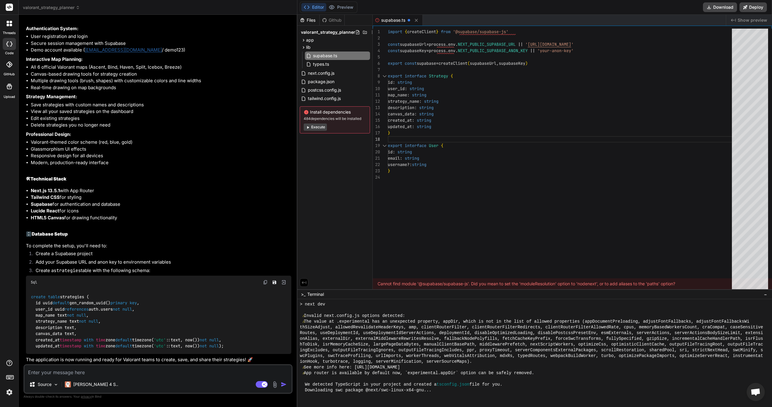
type textarea "x"
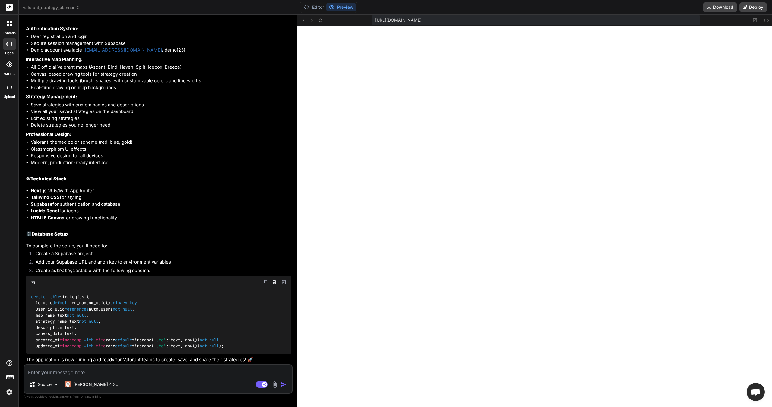
scroll to position [183, 0]
click at [315, 6] on button "Editor" at bounding box center [313, 7] width 25 height 8
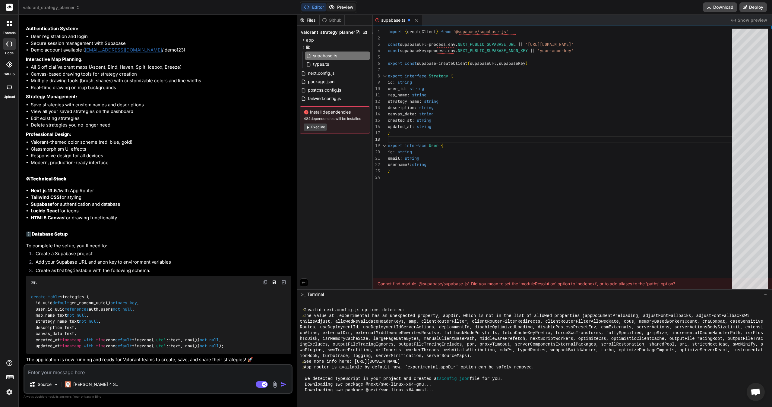
click at [342, 6] on button "Preview" at bounding box center [341, 7] width 30 height 8
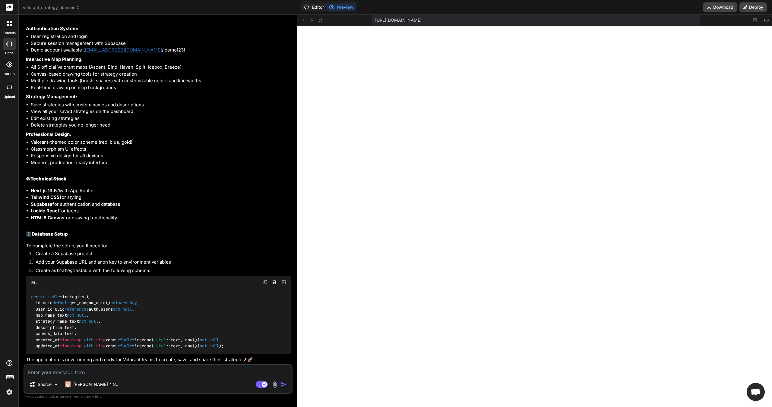
click at [325, 6] on button "Editor" at bounding box center [313, 7] width 25 height 8
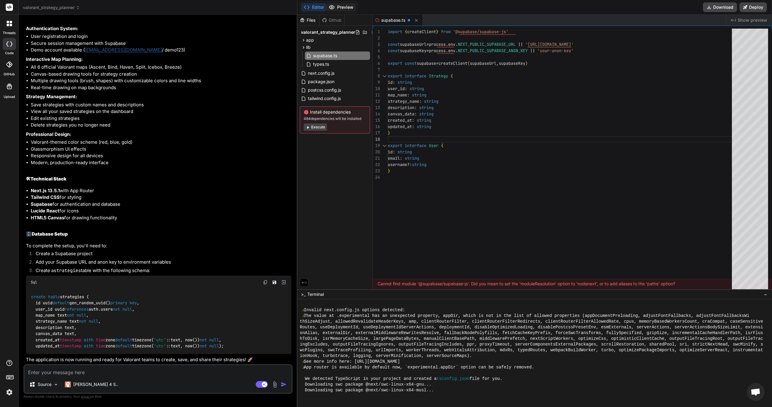
click at [342, 5] on button "Preview" at bounding box center [341, 7] width 30 height 8
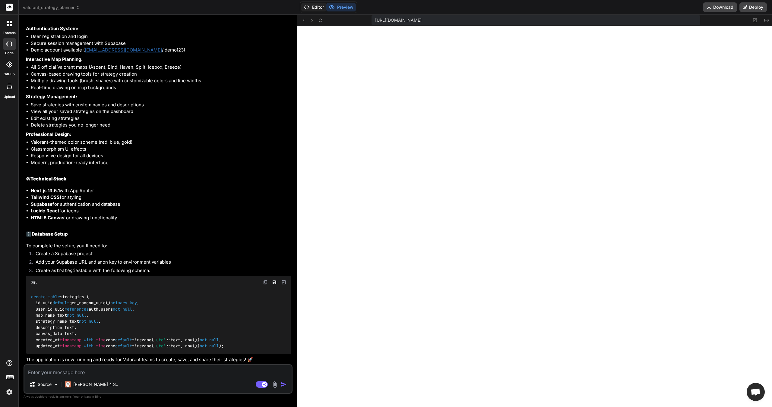
click at [296, 8] on div "valorant_strategy_planner Created with Pixso." at bounding box center [158, 8] width 278 height 6
click at [316, 9] on button "Editor" at bounding box center [313, 7] width 25 height 8
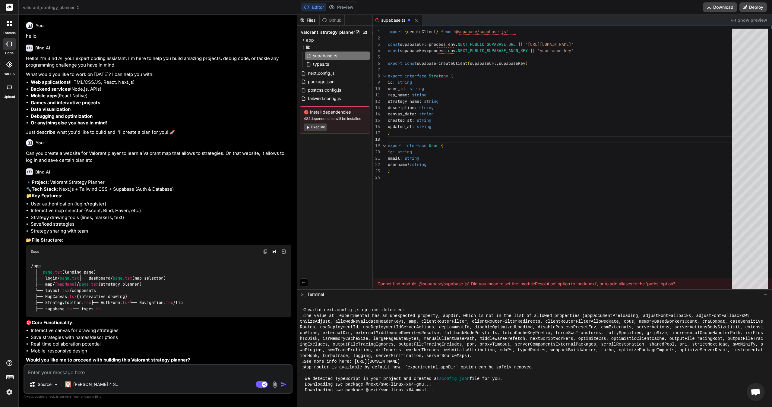
scroll to position [218, 0]
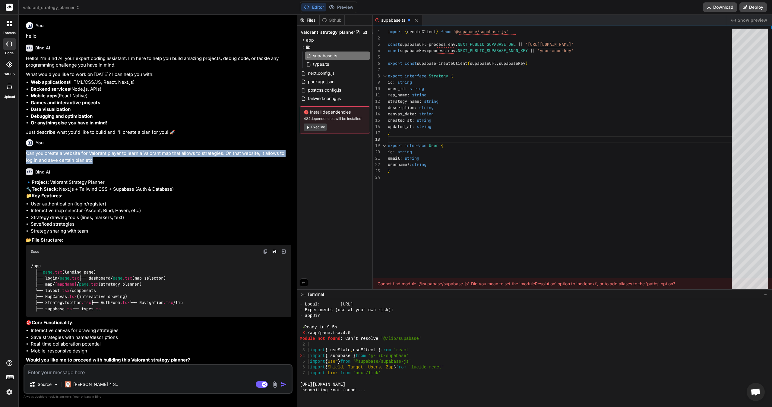
drag, startPoint x: 96, startPoint y: 162, endPoint x: 26, endPoint y: 150, distance: 71.5
click at [26, 150] on div "You hello Bind AI Hello! I'm Bind AI, your expert coding assistant. I'm here to…" at bounding box center [159, 192] width 268 height 345
copy p "Can you create a website for Valorant player to learn a Valorant map that allow…"
